Goal: Find specific page/section: Find specific page/section

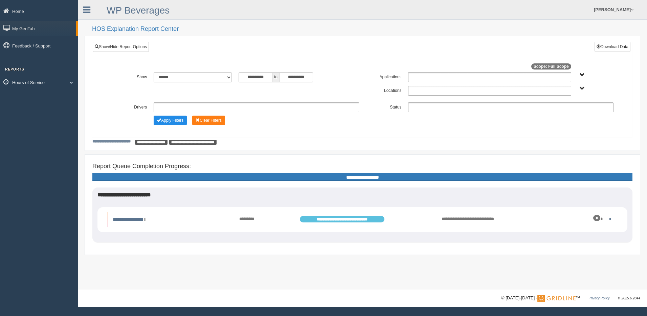
click at [14, 82] on link "Hours of Service" at bounding box center [39, 81] width 78 height 15
drag, startPoint x: 17, startPoint y: 82, endPoint x: 37, endPoint y: 98, distance: 25.8
click at [37, 98] on link "HOS Explanation Reports" at bounding box center [44, 98] width 64 height 12
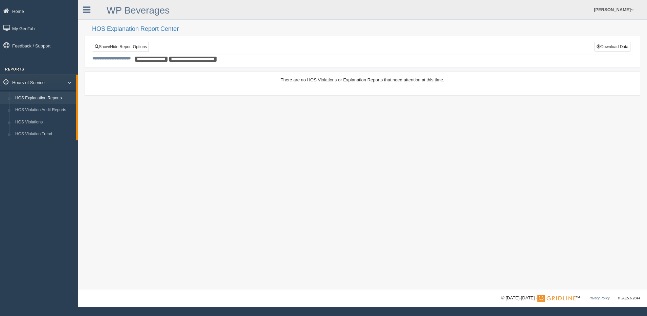
click at [165, 215] on div "**********" at bounding box center [362, 144] width 569 height 289
click at [26, 47] on link "Feedback / Support" at bounding box center [39, 45] width 78 height 15
click at [21, 83] on link "Hours of Service" at bounding box center [39, 81] width 78 height 15
click at [41, 100] on link "HOS Explanation Reports" at bounding box center [44, 98] width 64 height 12
